Goal: Task Accomplishment & Management: Complete application form

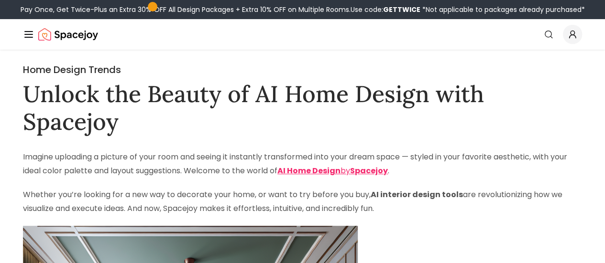
click at [0, 0] on link "AI Design" at bounding box center [0, 0] width 0 height 0
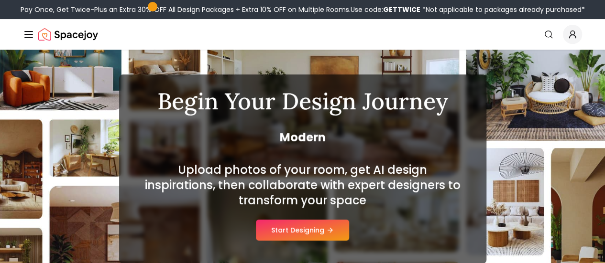
scroll to position [96, 0]
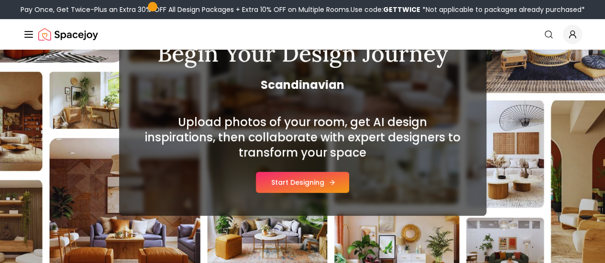
click at [309, 185] on button "Start Designing" at bounding box center [302, 182] width 93 height 21
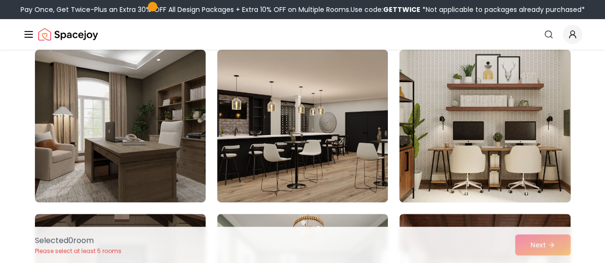
scroll to position [96, 0]
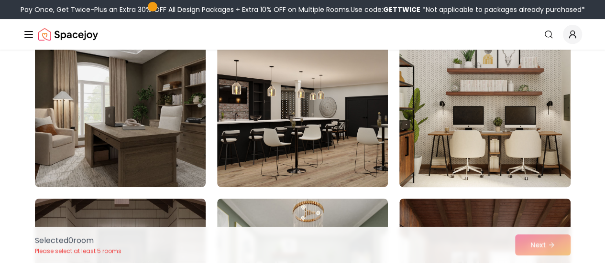
click at [483, 140] on img at bounding box center [484, 111] width 179 height 161
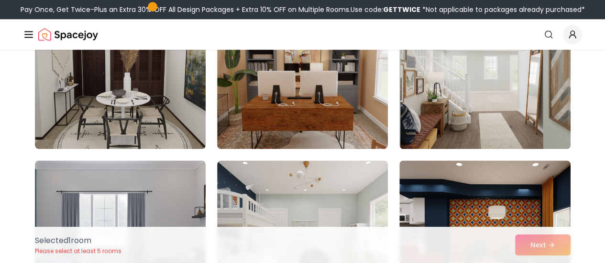
scroll to position [478, 0]
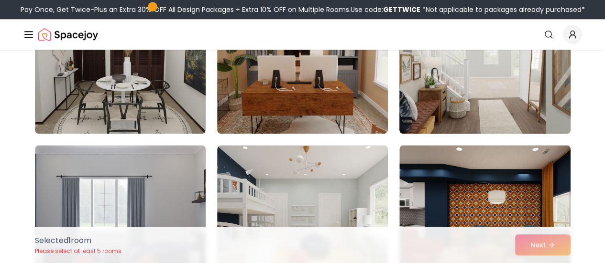
click at [449, 113] on img at bounding box center [484, 57] width 179 height 161
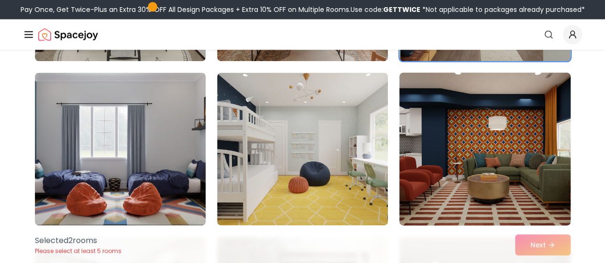
scroll to position [574, 0]
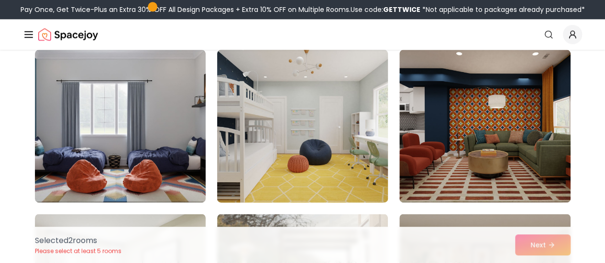
click at [340, 164] on img at bounding box center [302, 126] width 179 height 161
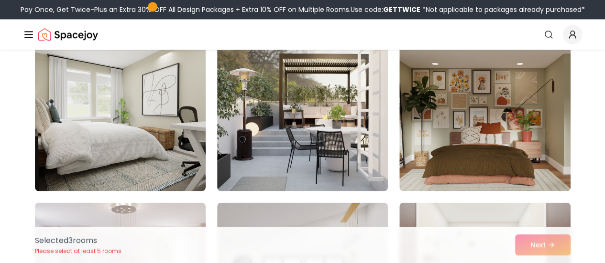
scroll to position [765, 0]
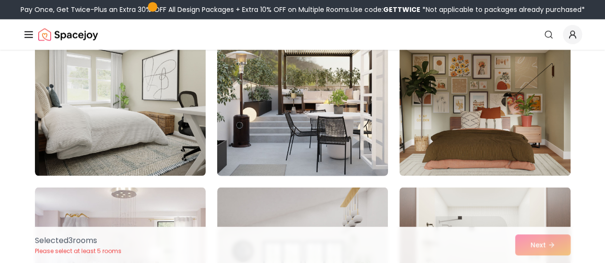
click at [329, 136] on img at bounding box center [302, 99] width 179 height 161
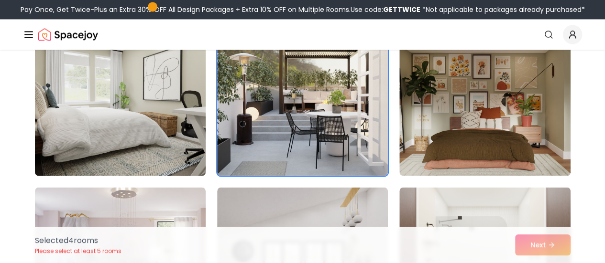
drag, startPoint x: 180, startPoint y: 145, endPoint x: 201, endPoint y: 143, distance: 21.6
click at [180, 145] on img at bounding box center [120, 99] width 179 height 161
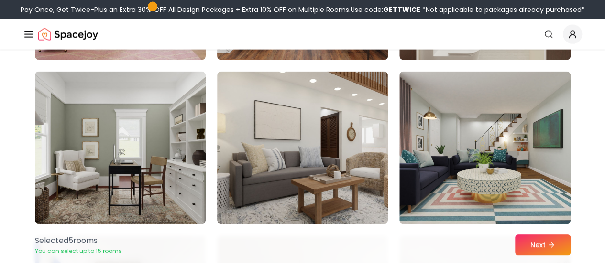
scroll to position [1052, 0]
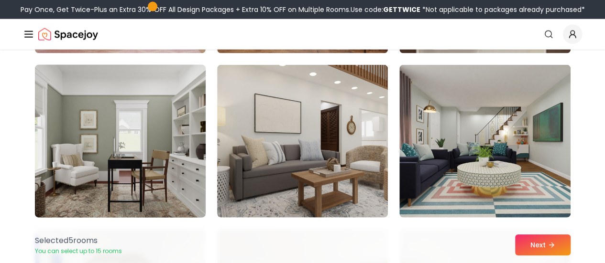
click at [175, 170] on img at bounding box center [120, 141] width 179 height 161
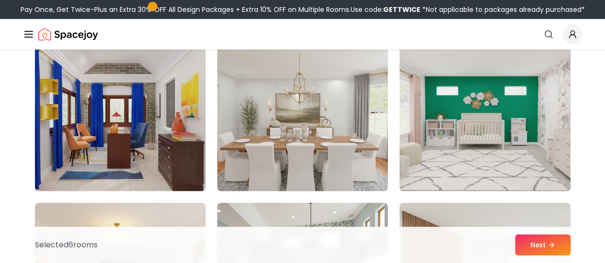
scroll to position [1243, 0]
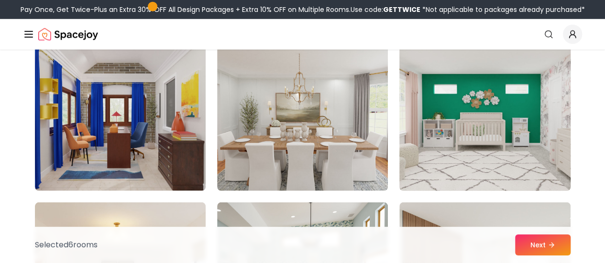
click at [467, 158] on img at bounding box center [484, 114] width 179 height 161
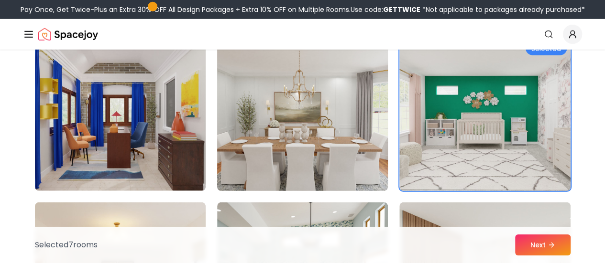
click at [333, 167] on img at bounding box center [302, 114] width 179 height 161
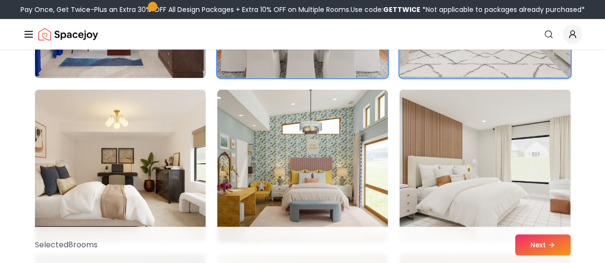
scroll to position [1387, 0]
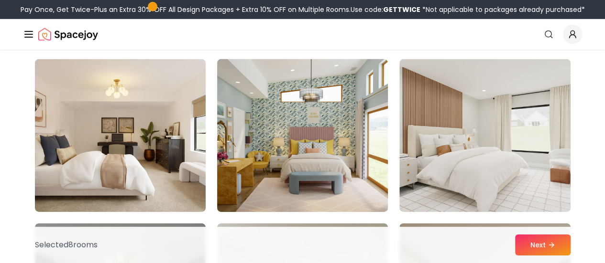
click at [345, 166] on img at bounding box center [302, 135] width 179 height 161
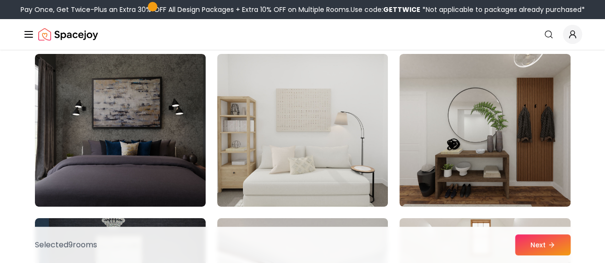
scroll to position [1721, 0]
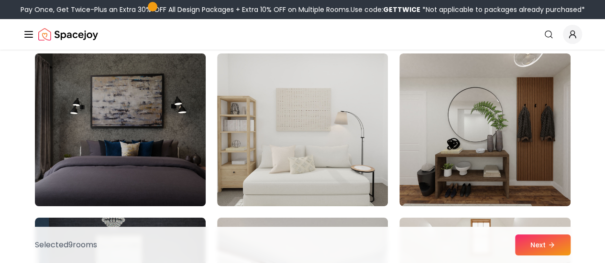
click at [148, 160] on img at bounding box center [120, 130] width 179 height 161
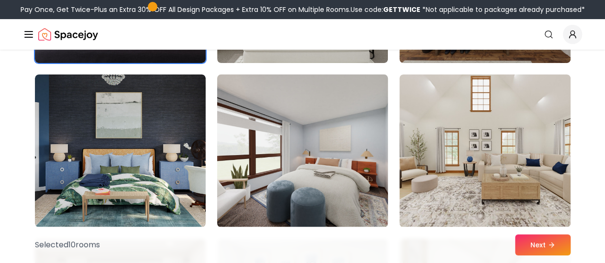
scroll to position [1913, 0]
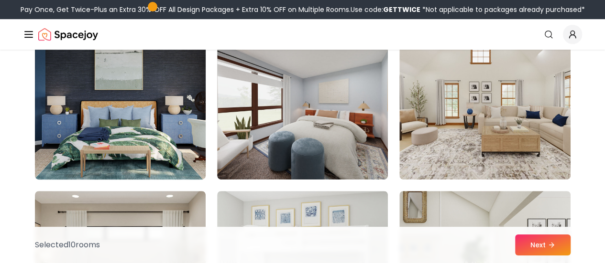
click at [165, 151] on img at bounding box center [120, 103] width 179 height 161
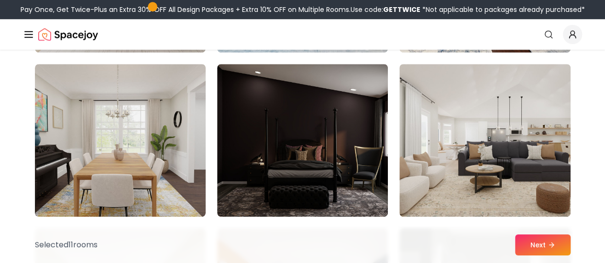
scroll to position [2199, 0]
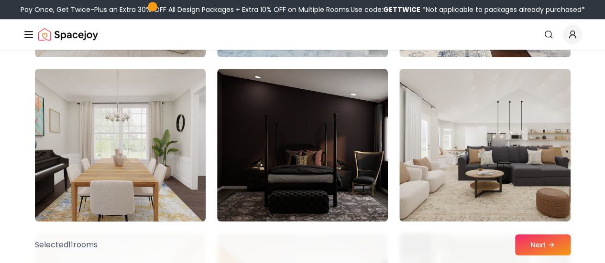
click at [83, 162] on img at bounding box center [120, 145] width 179 height 161
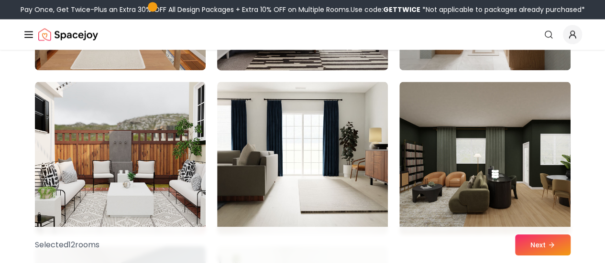
scroll to position [2534, 0]
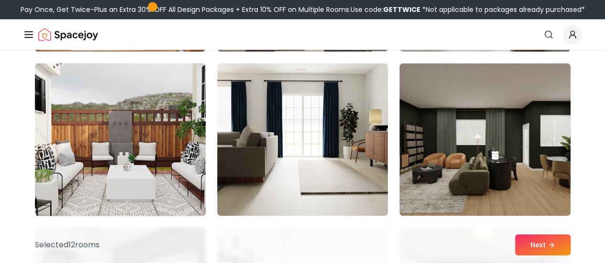
click at [92, 163] on img at bounding box center [120, 139] width 179 height 161
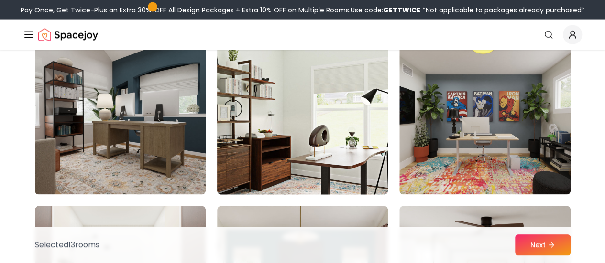
scroll to position [2725, 0]
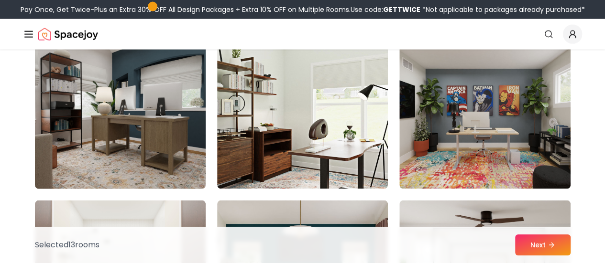
click at [165, 145] on img at bounding box center [120, 113] width 179 height 161
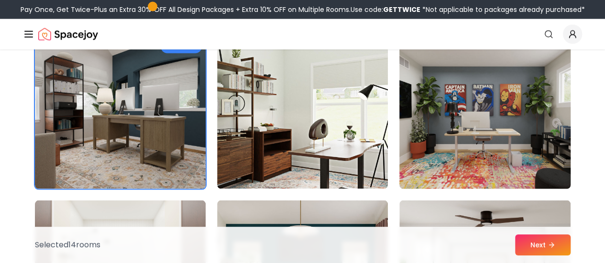
click at [513, 150] on img at bounding box center [484, 113] width 179 height 161
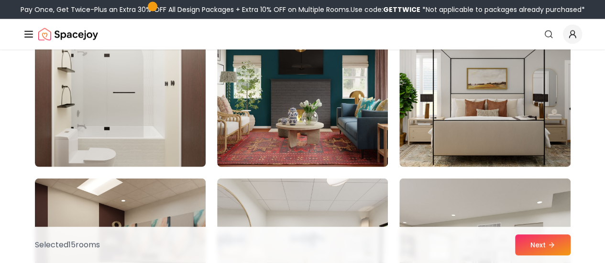
scroll to position [2917, 0]
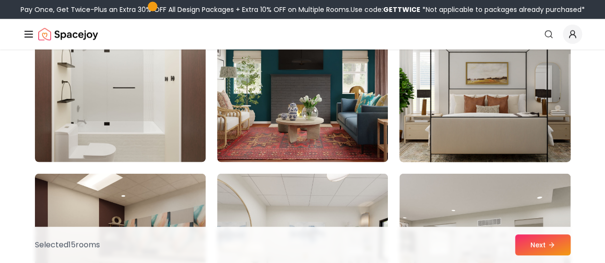
click at [454, 122] on img at bounding box center [484, 86] width 179 height 161
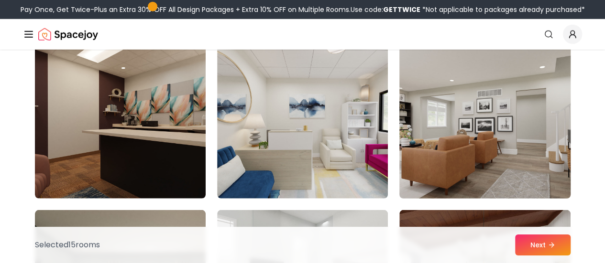
scroll to position [3060, 0]
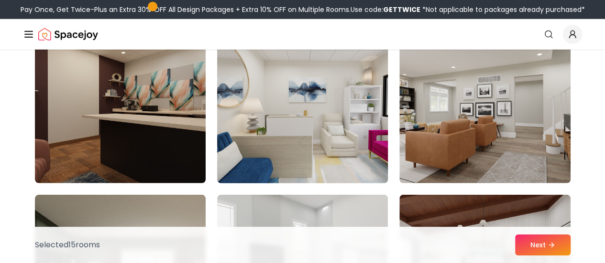
click at [341, 142] on img at bounding box center [302, 107] width 179 height 161
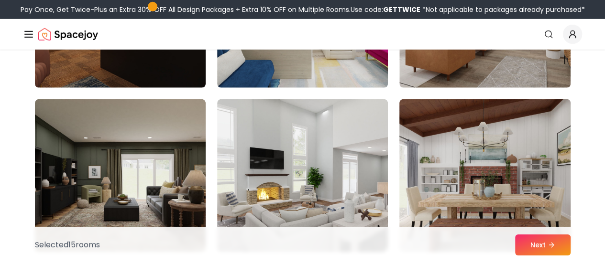
scroll to position [3203, 0]
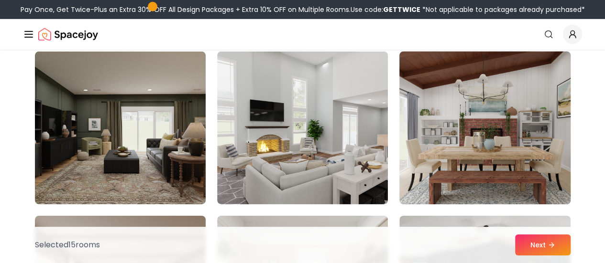
click at [469, 148] on img at bounding box center [484, 128] width 179 height 161
click at [468, 142] on img at bounding box center [484, 128] width 179 height 161
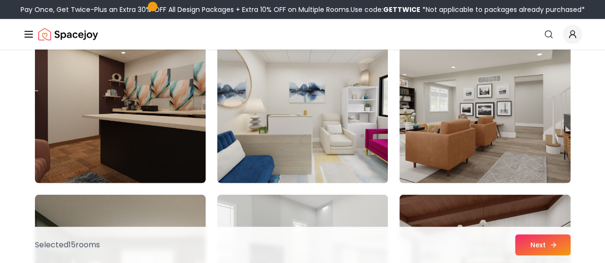
click at [523, 242] on button "Next" at bounding box center [542, 245] width 55 height 21
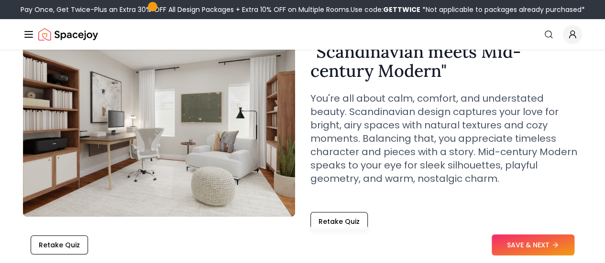
scroll to position [96, 0]
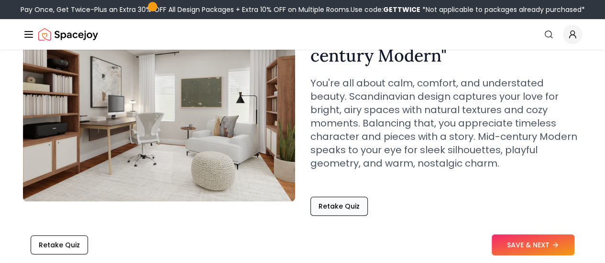
click at [356, 211] on button "Retake Quiz" at bounding box center [338, 206] width 57 height 19
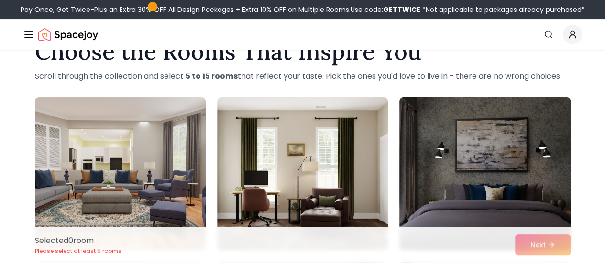
scroll to position [48, 0]
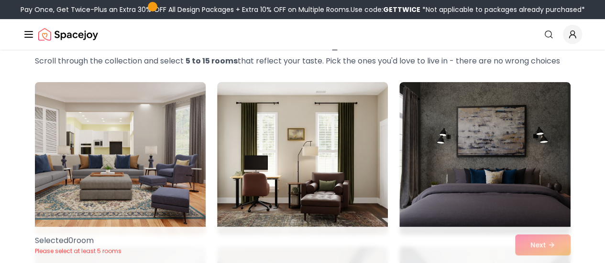
click at [97, 182] on img at bounding box center [120, 158] width 179 height 161
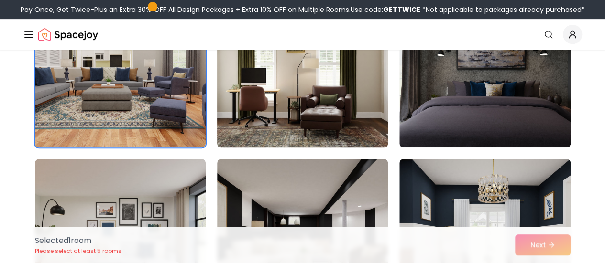
scroll to position [239, 0]
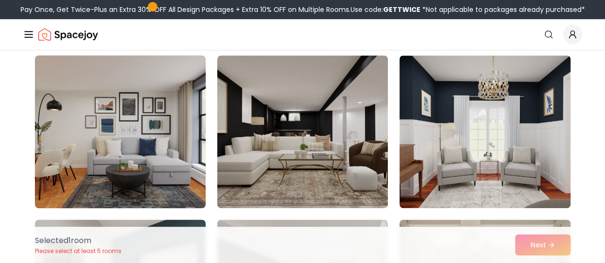
click at [133, 166] on img at bounding box center [120, 132] width 179 height 161
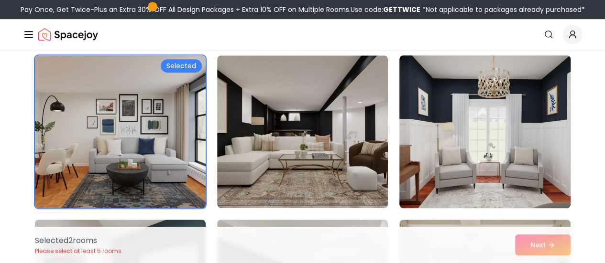
click at [452, 147] on img at bounding box center [484, 132] width 179 height 161
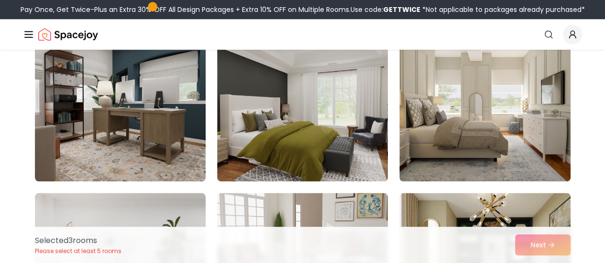
scroll to position [478, 0]
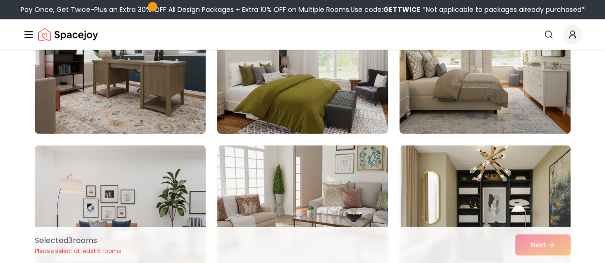
click at [334, 88] on img at bounding box center [302, 57] width 179 height 161
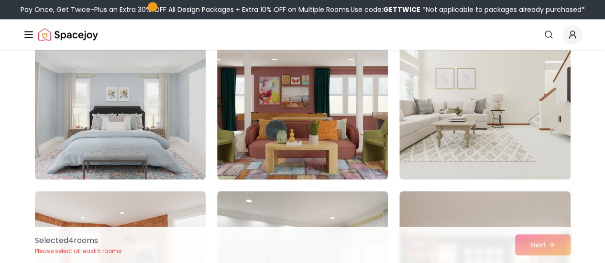
scroll to position [765, 0]
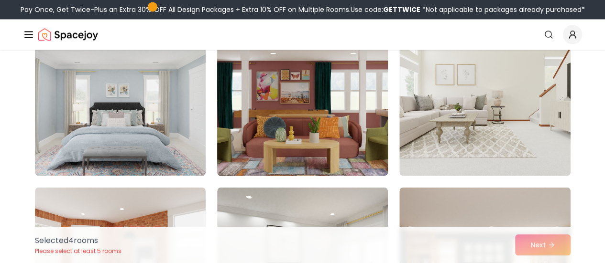
click at [341, 131] on img at bounding box center [302, 99] width 179 height 161
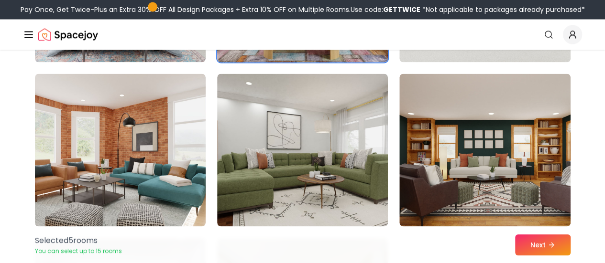
scroll to position [908, 0]
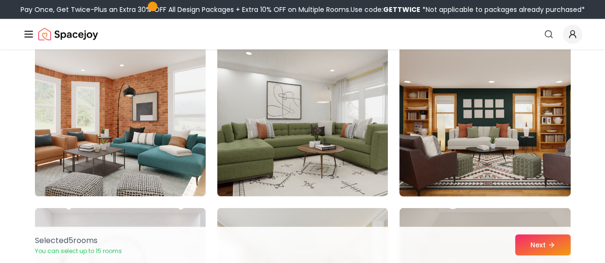
click at [499, 140] on img at bounding box center [484, 120] width 179 height 161
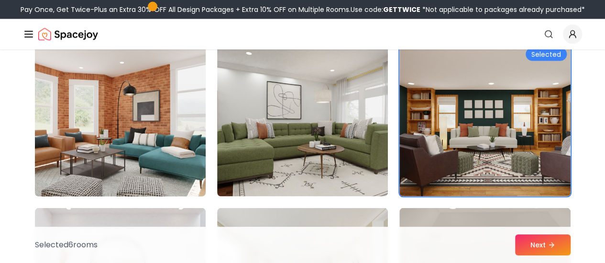
click at [167, 143] on img at bounding box center [120, 120] width 179 height 161
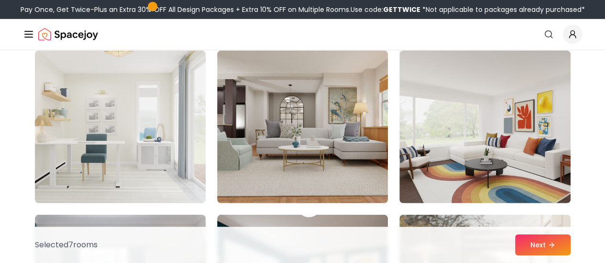
scroll to position [1243, 0]
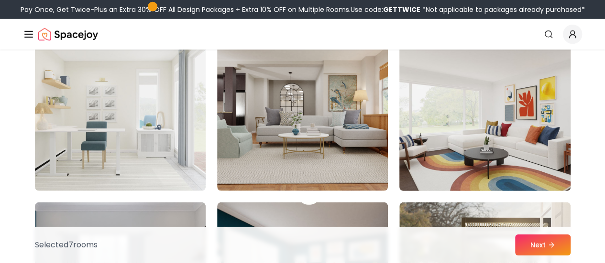
click at [494, 136] on img at bounding box center [484, 114] width 179 height 161
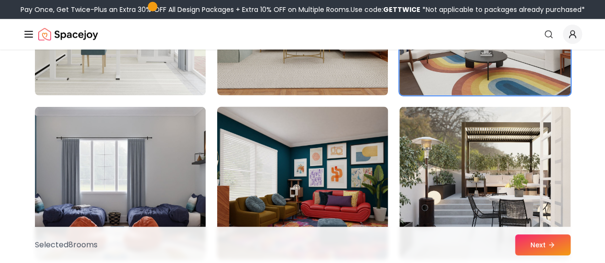
scroll to position [1387, 0]
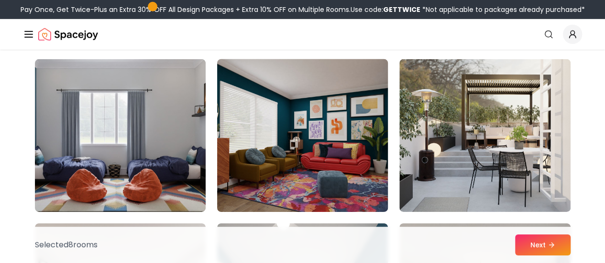
click at [336, 152] on img at bounding box center [302, 135] width 179 height 161
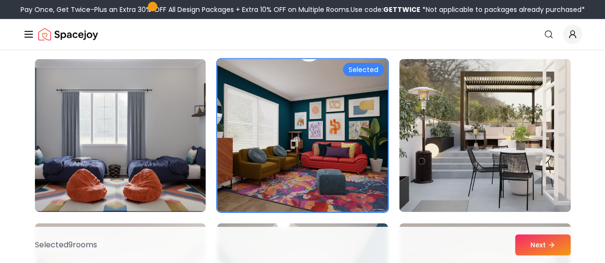
click at [450, 153] on img at bounding box center [484, 135] width 179 height 161
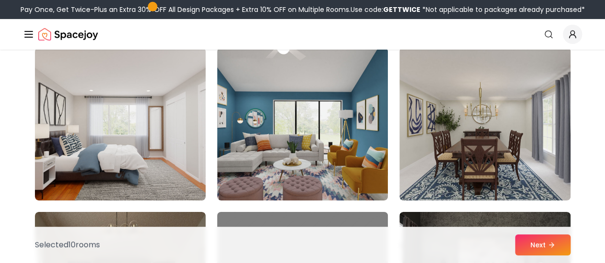
scroll to position [1578, 0]
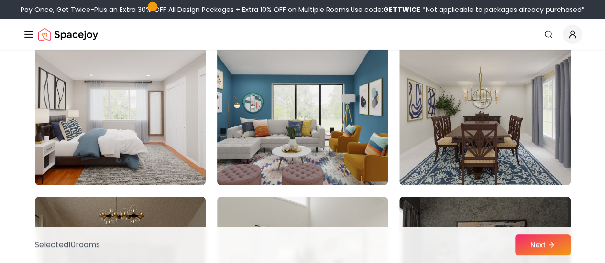
click at [334, 150] on img at bounding box center [302, 109] width 179 height 161
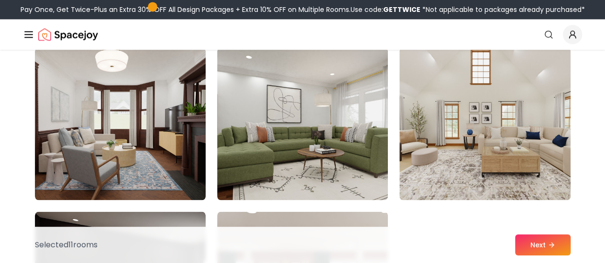
scroll to position [2582, 0]
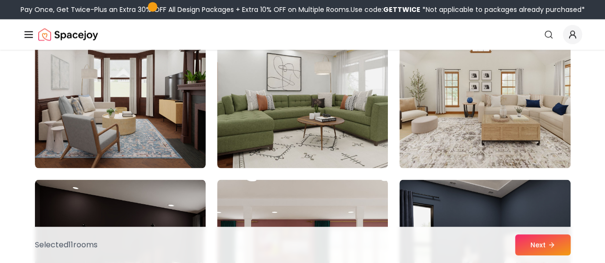
click at [335, 107] on img at bounding box center [302, 91] width 171 height 153
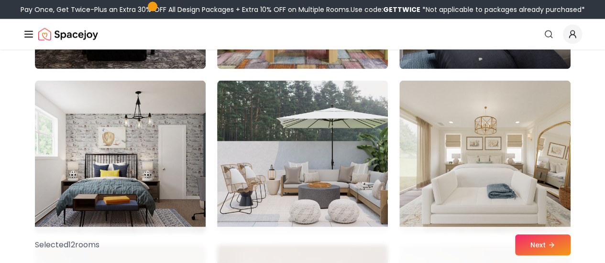
scroll to position [2869, 0]
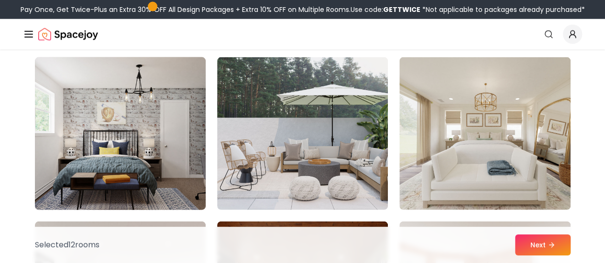
click at [110, 108] on img at bounding box center [120, 134] width 179 height 161
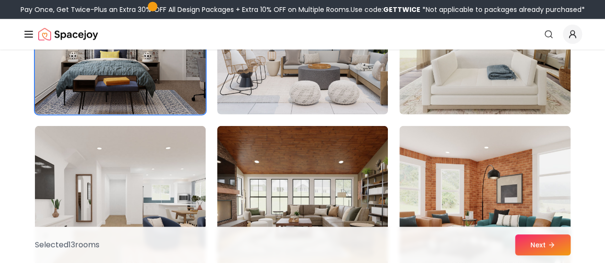
scroll to position [3012, 0]
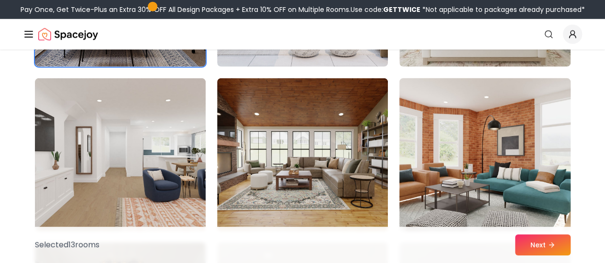
click at [411, 138] on img at bounding box center [484, 155] width 179 height 161
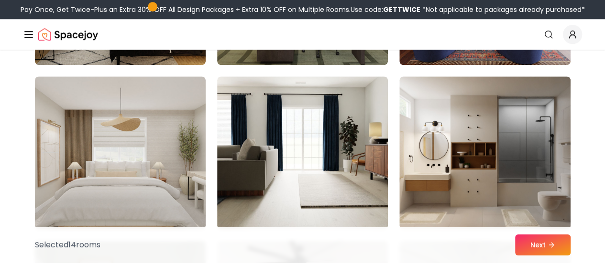
scroll to position [4016, 0]
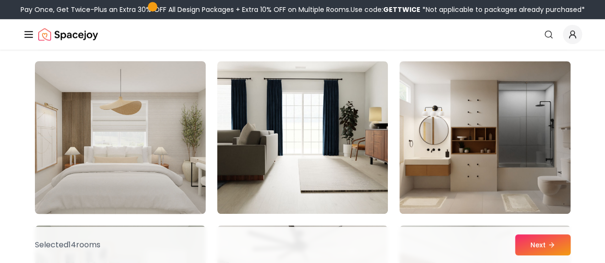
click at [149, 140] on img at bounding box center [120, 137] width 179 height 161
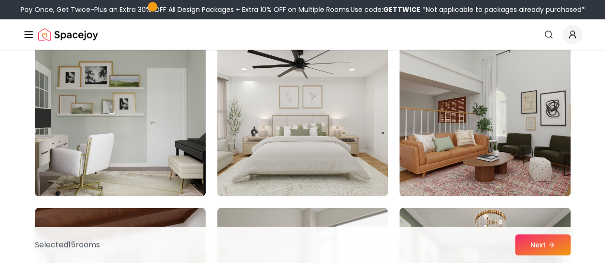
scroll to position [4208, 0]
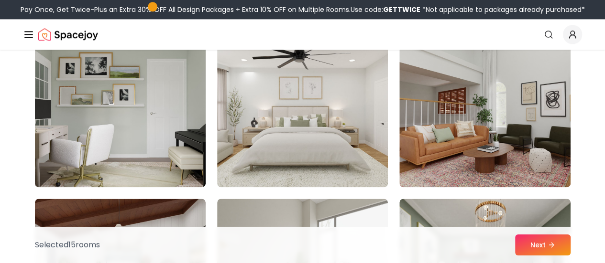
click at [299, 137] on img at bounding box center [302, 110] width 171 height 153
click at [522, 244] on button "Next" at bounding box center [542, 245] width 55 height 21
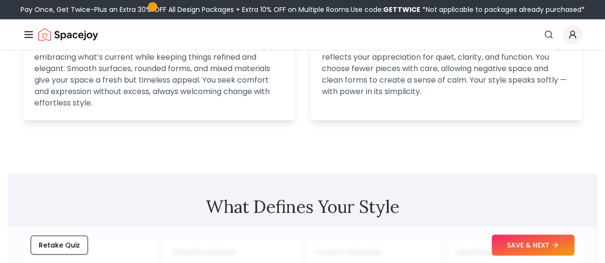
scroll to position [717, 0]
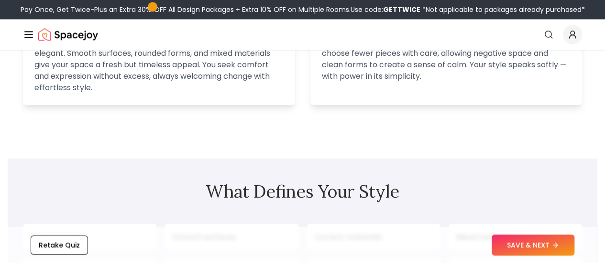
click at [0, 0] on link "Start Your Project" at bounding box center [0, 0] width 0 height 0
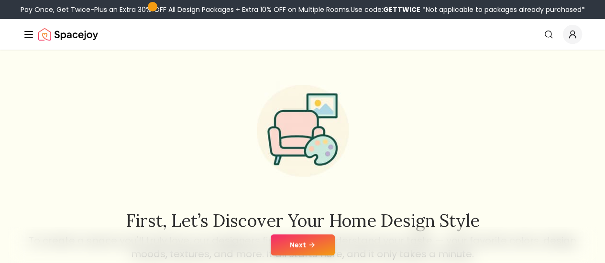
scroll to position [96, 0]
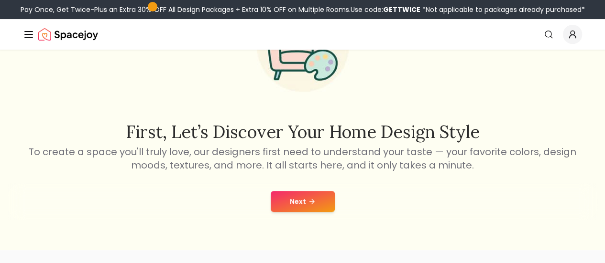
click at [307, 197] on button "Next" at bounding box center [303, 201] width 64 height 21
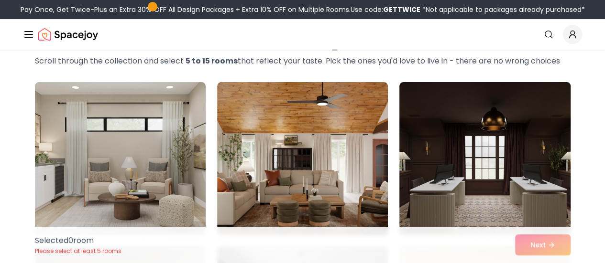
scroll to position [96, 0]
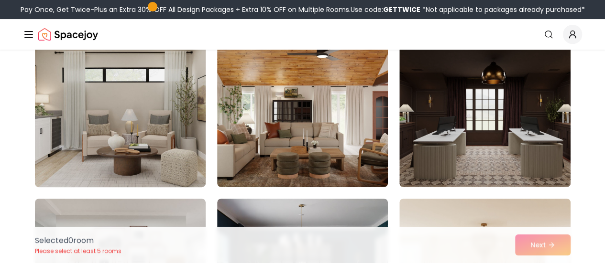
click at [125, 142] on img at bounding box center [120, 111] width 179 height 161
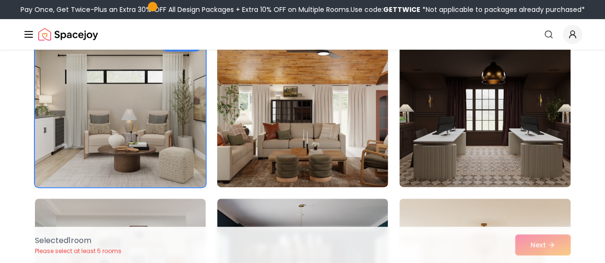
click at [268, 125] on img at bounding box center [302, 111] width 179 height 161
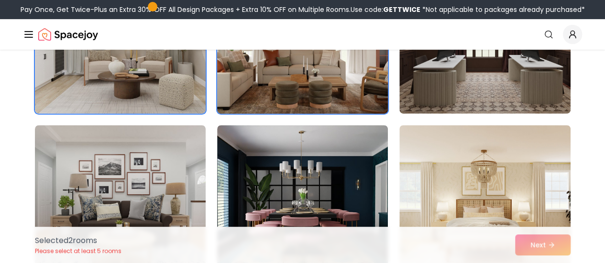
scroll to position [239, 0]
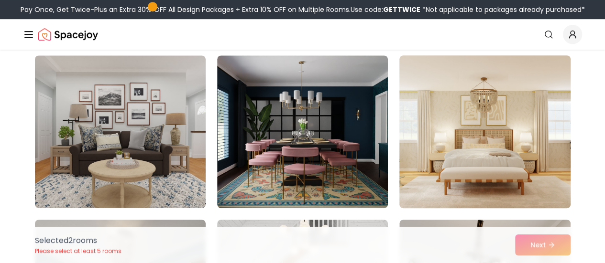
click at [470, 151] on img at bounding box center [484, 132] width 179 height 161
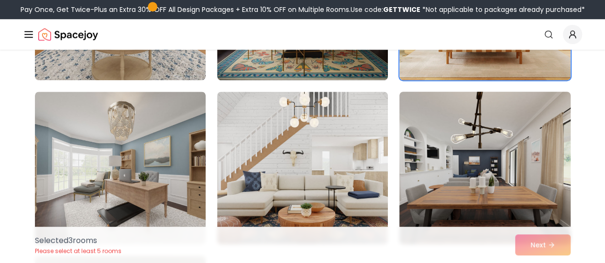
scroll to position [383, 0]
